Goal: Find specific page/section: Find specific page/section

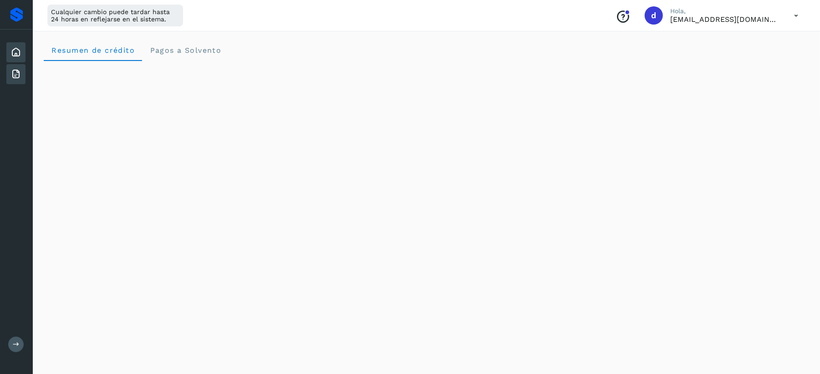
click at [17, 73] on icon at bounding box center [15, 74] width 11 height 11
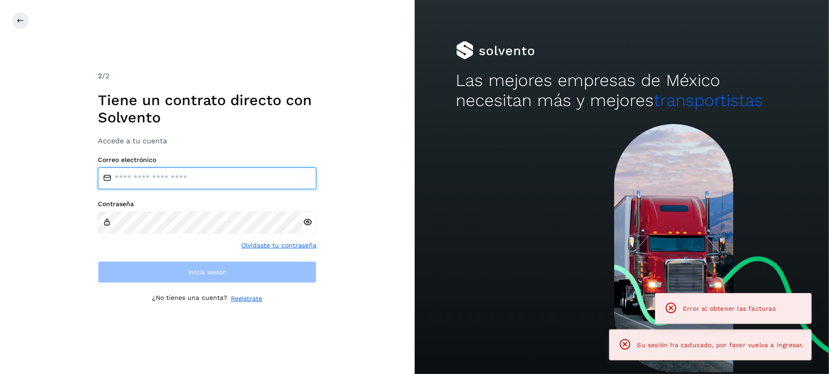
type input "**********"
